Goal: Transaction & Acquisition: Download file/media

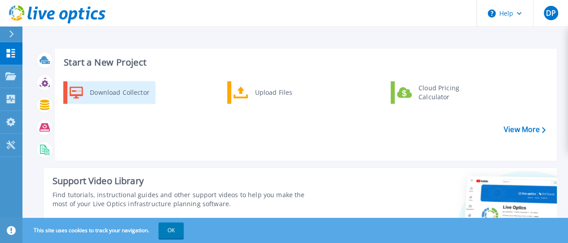
click at [117, 91] on div "Download Collector" at bounding box center [119, 93] width 68 height 18
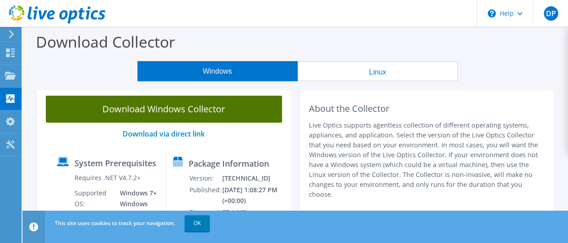
click at [157, 109] on link "Download Windows Collector" at bounding box center [164, 109] width 236 height 27
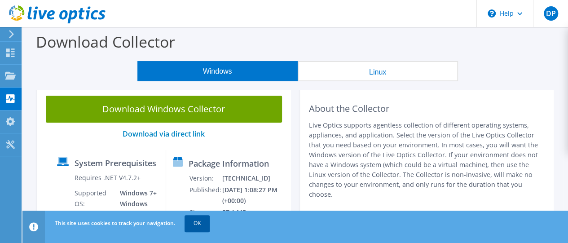
click at [199, 225] on link "OK" at bounding box center [197, 223] width 25 height 16
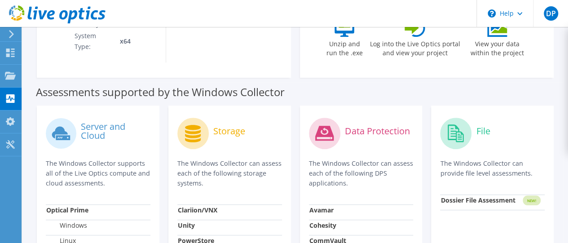
scroll to position [270, 0]
